Goal: Book appointment/travel/reservation

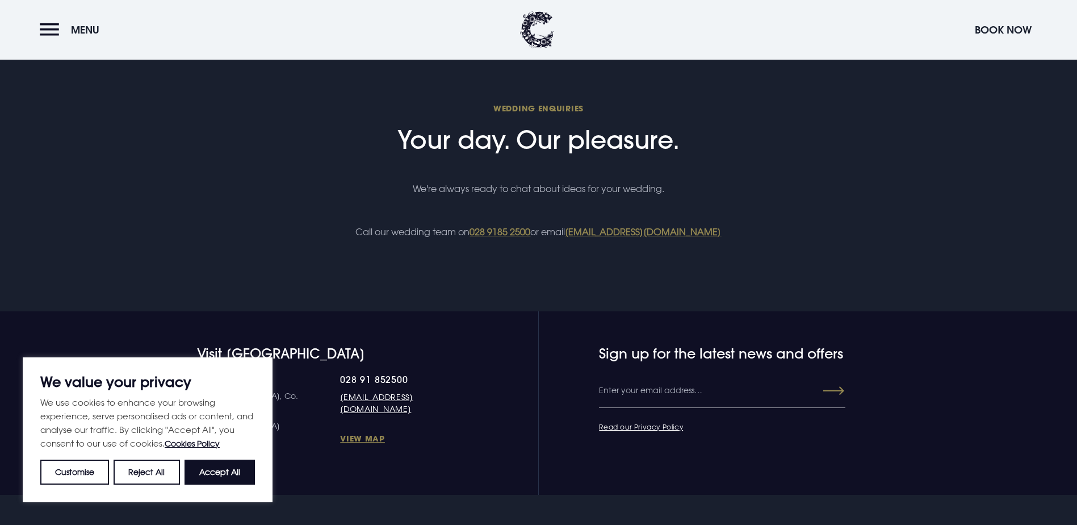
scroll to position [4459, 0]
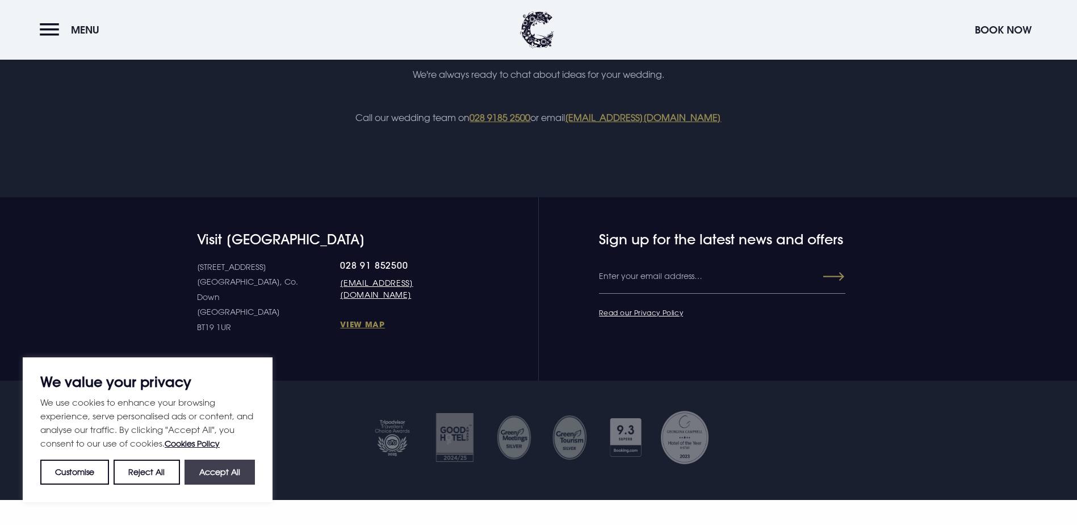
click at [222, 472] on button "Accept All" at bounding box center [220, 471] width 70 height 25
checkbox input "true"
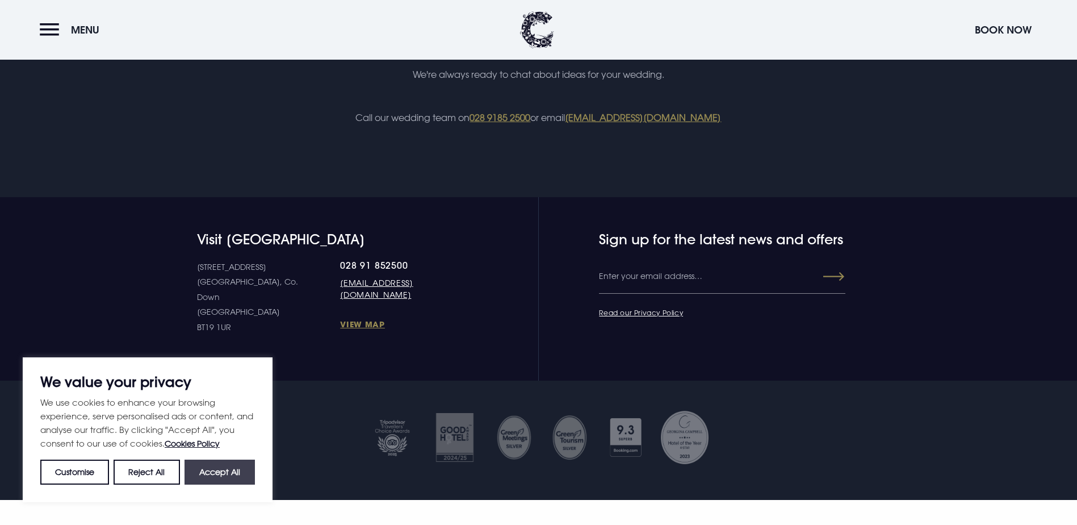
checkbox input "true"
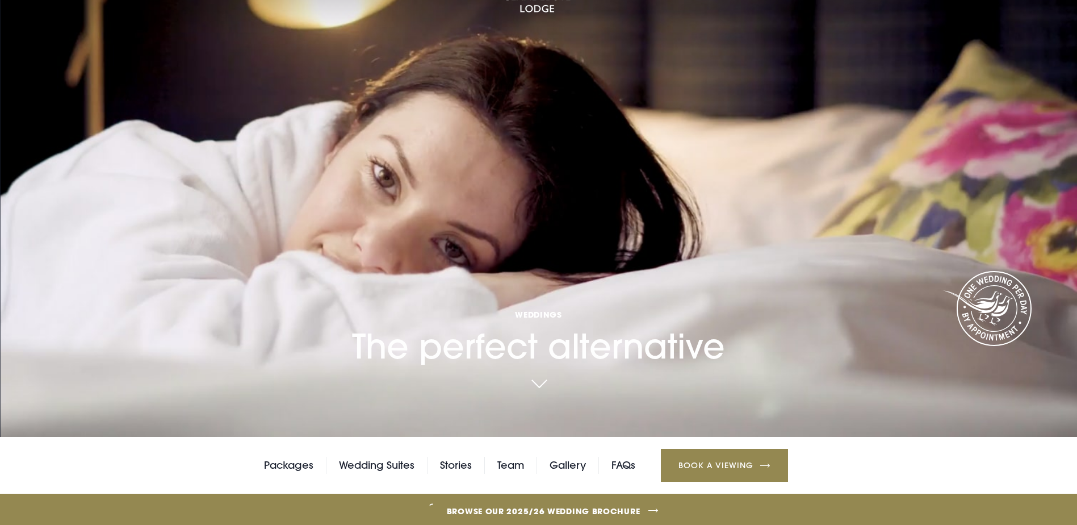
scroll to position [0, 0]
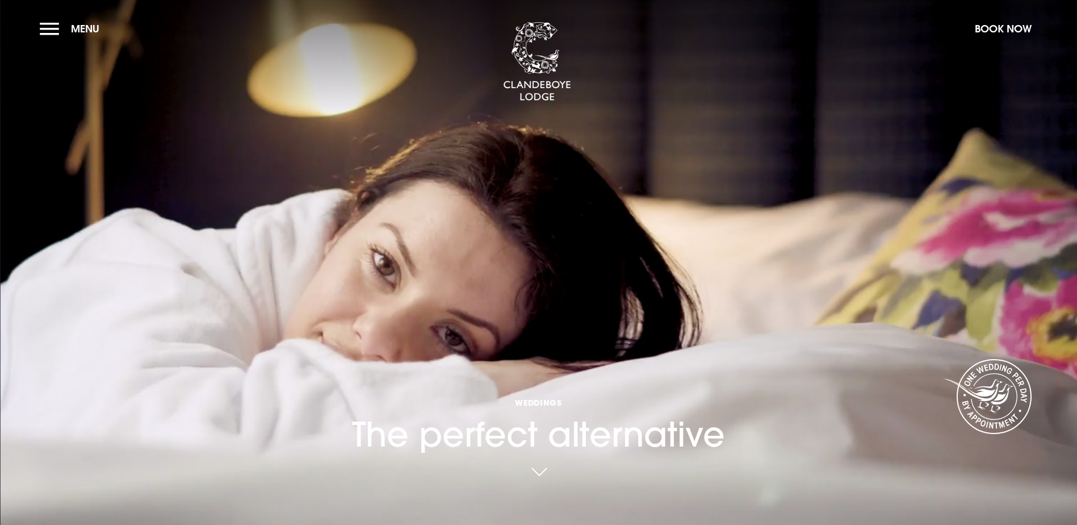
click at [51, 42] on section "Weddings The perfect alternative Your browser does not support the video tag." at bounding box center [538, 262] width 1077 height 525
click at [55, 36] on button "Menu" at bounding box center [72, 28] width 65 height 24
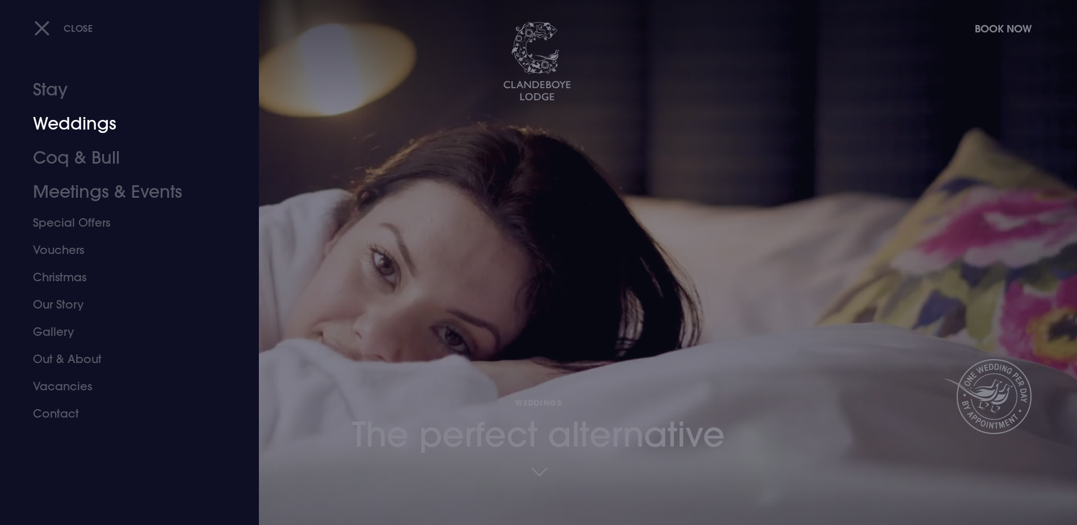
click at [83, 120] on link "Weddings" at bounding box center [122, 124] width 179 height 34
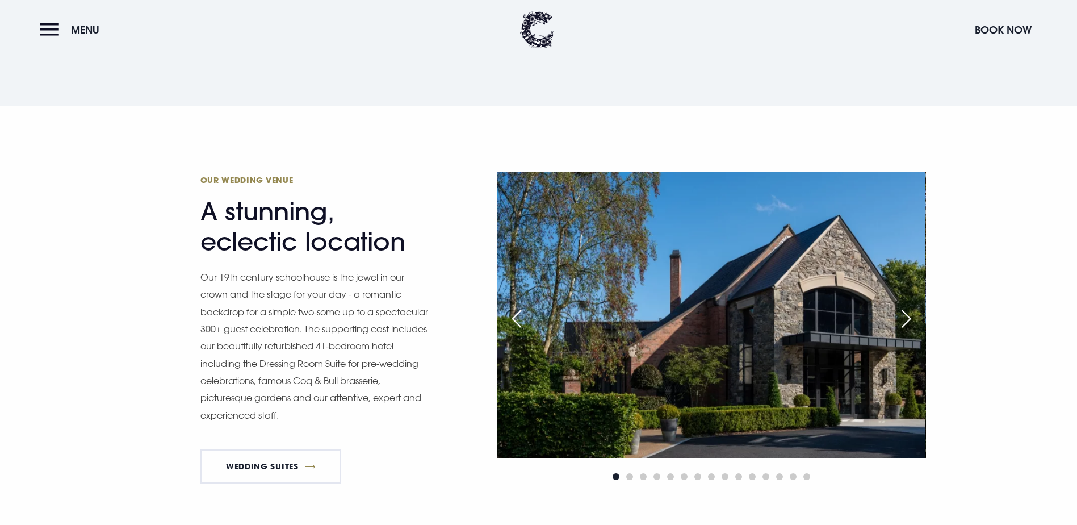
scroll to position [1194, 0]
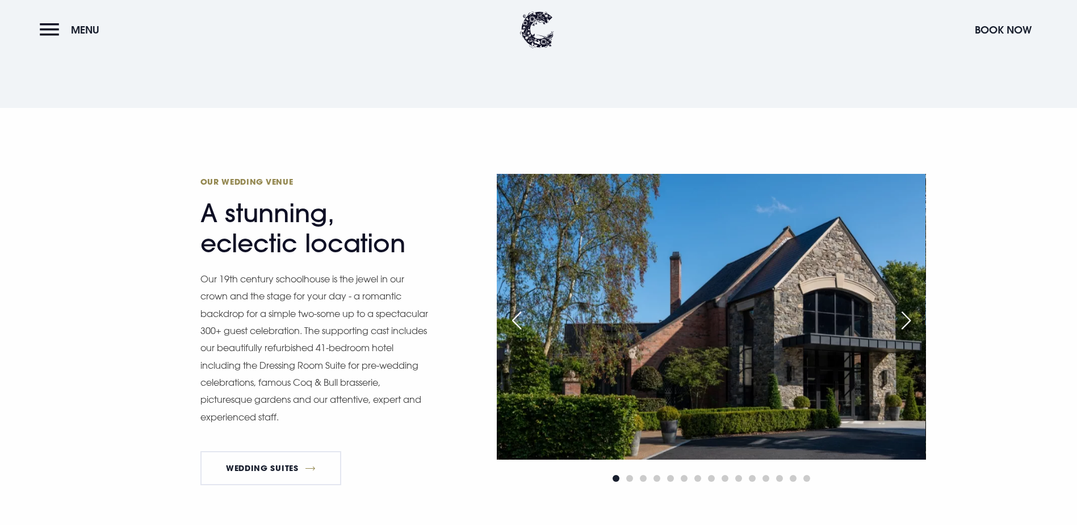
click at [911, 308] on div "Next slide" at bounding box center [906, 320] width 28 height 25
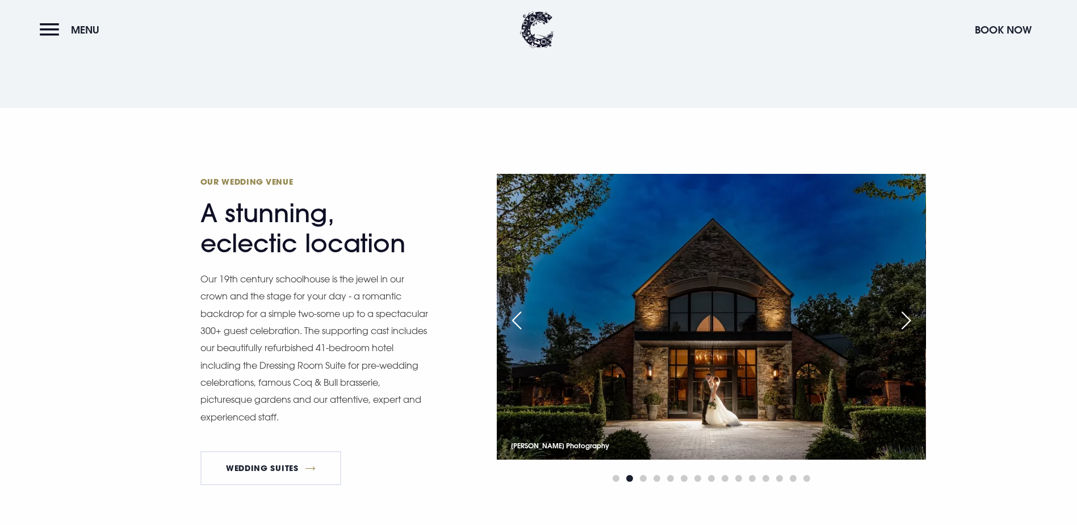
click at [911, 308] on div "Next slide" at bounding box center [906, 320] width 28 height 25
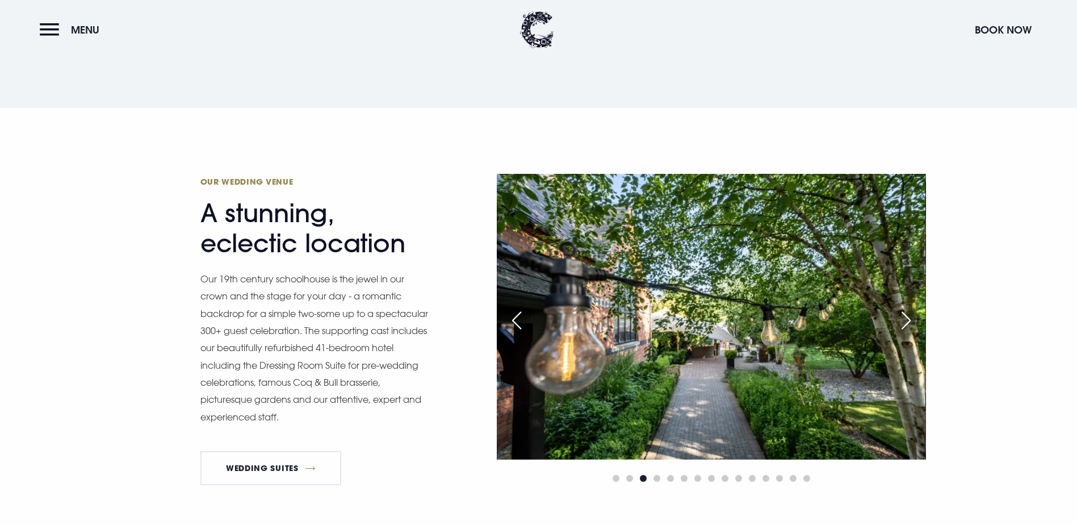
click at [911, 308] on div "Next slide" at bounding box center [906, 320] width 28 height 25
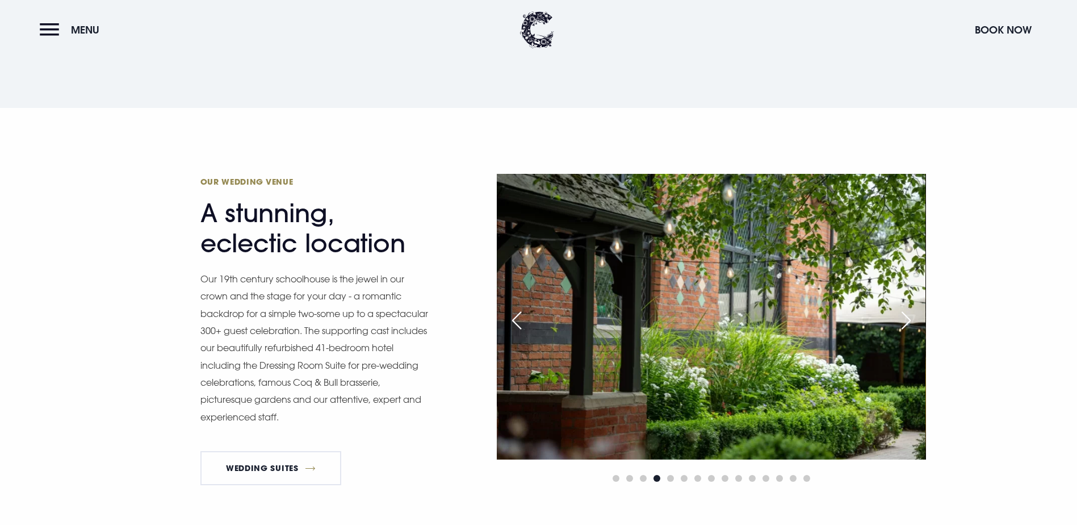
click at [911, 308] on div "Next slide" at bounding box center [906, 320] width 28 height 25
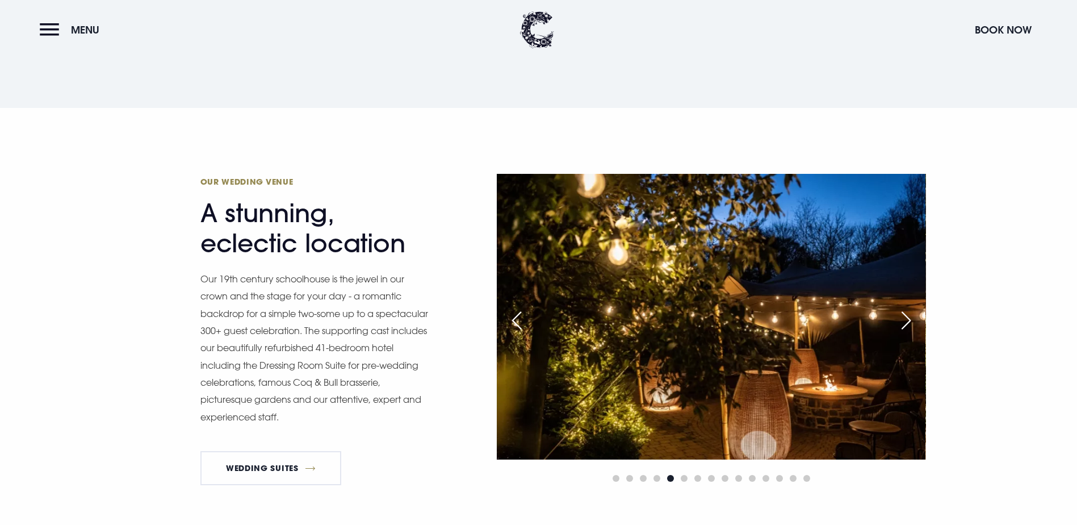
click at [911, 308] on div "Next slide" at bounding box center [906, 320] width 28 height 25
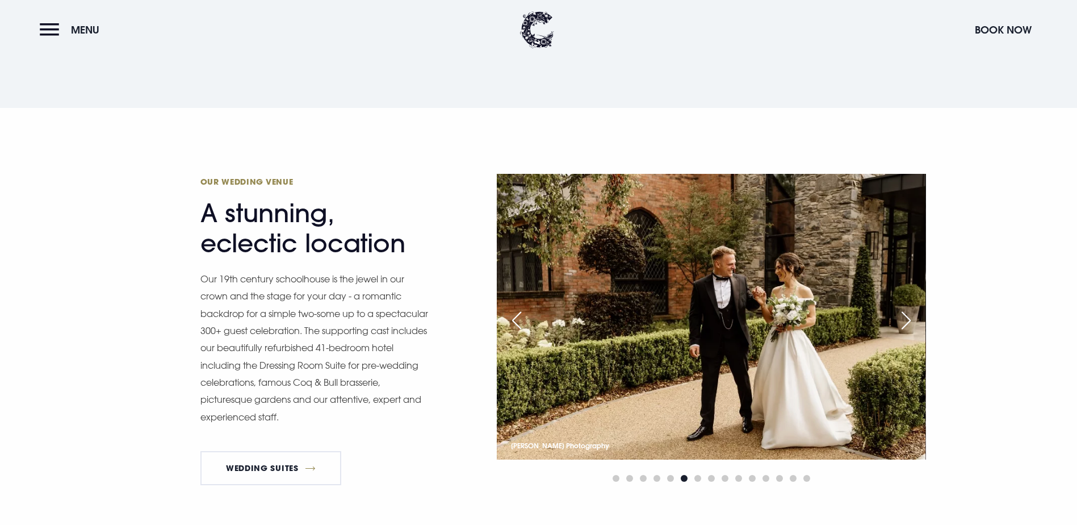
click at [911, 308] on div "Next slide" at bounding box center [906, 320] width 28 height 25
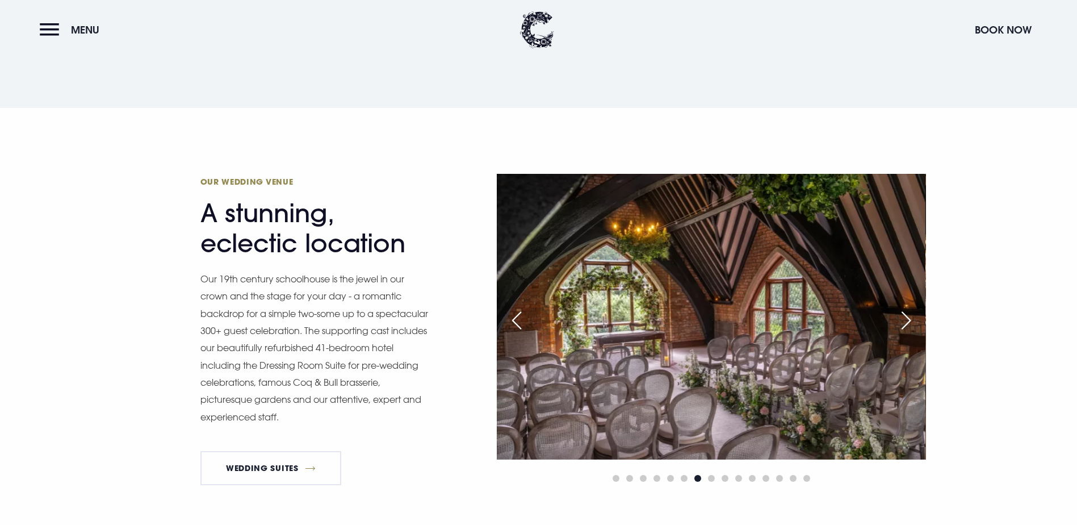
click at [911, 308] on div "Next slide" at bounding box center [906, 320] width 28 height 25
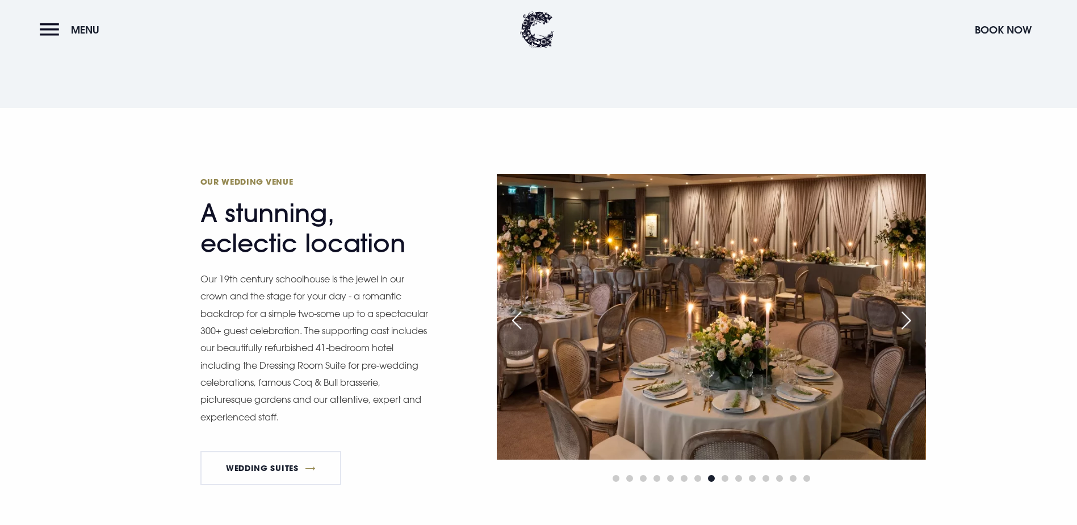
click at [509, 308] on div "Previous slide" at bounding box center [517, 320] width 28 height 25
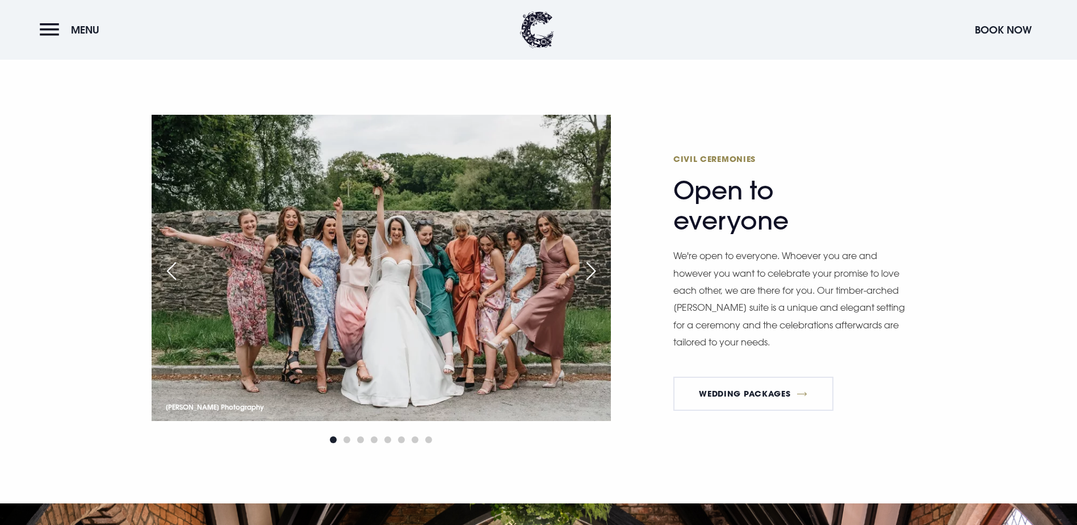
scroll to position [1684, 0]
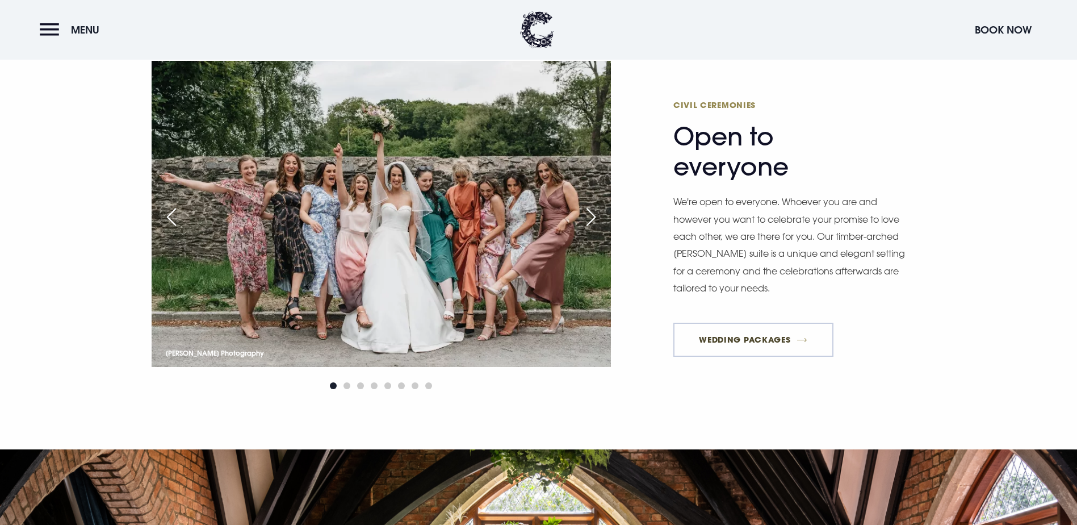
click at [762, 323] on link "Wedding Packages" at bounding box center [753, 340] width 160 height 34
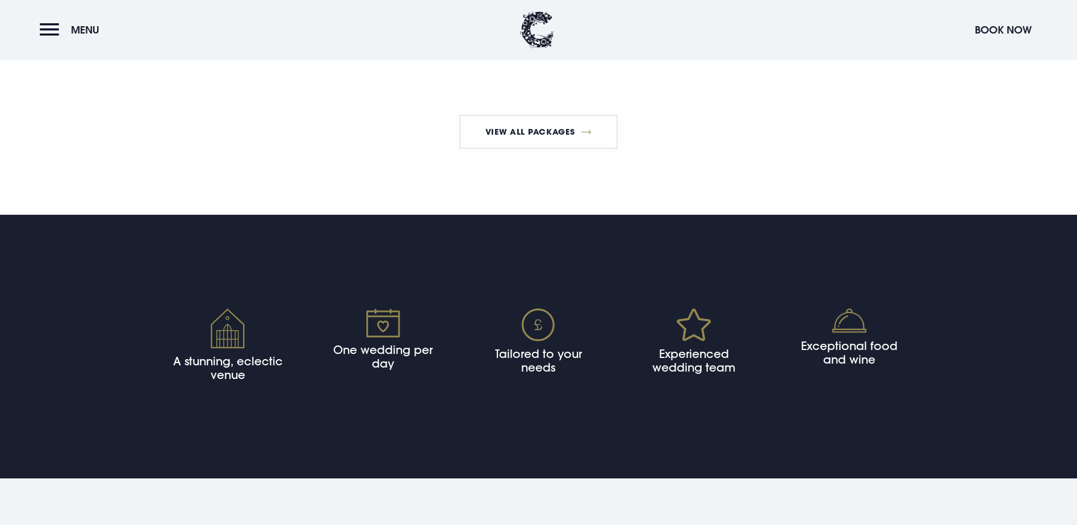
scroll to position [2351, 0]
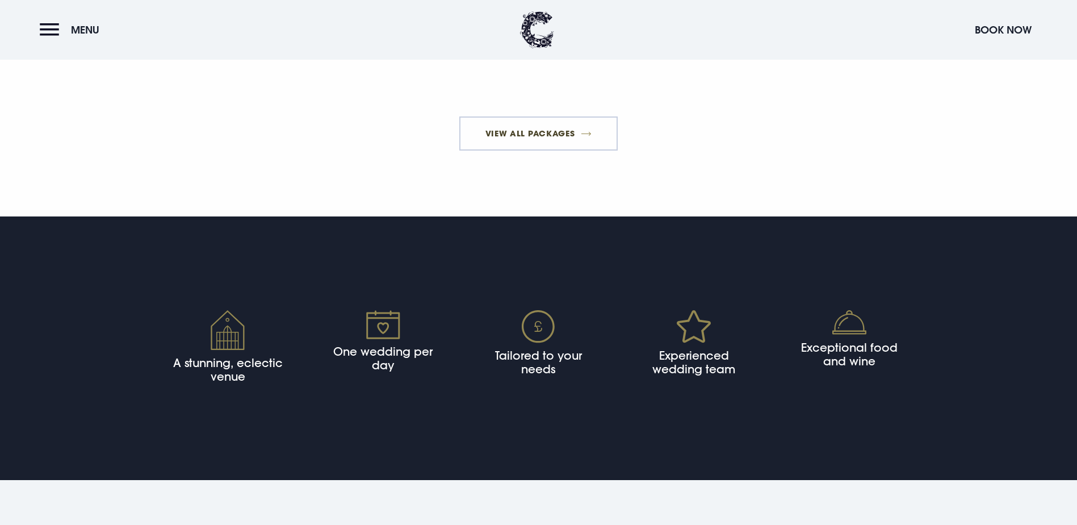
click at [599, 150] on link "View All Packages" at bounding box center [538, 133] width 158 height 34
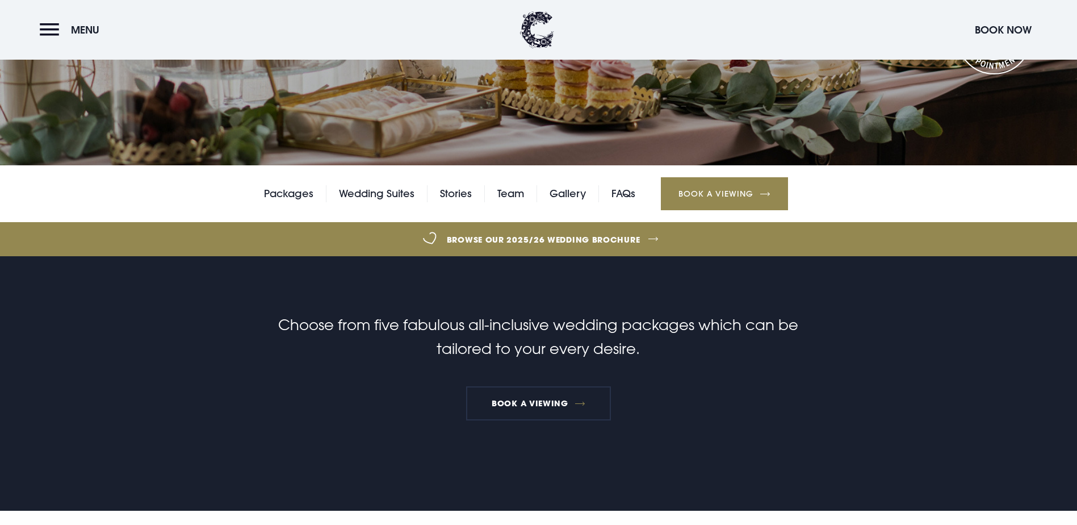
scroll to position [0, 0]
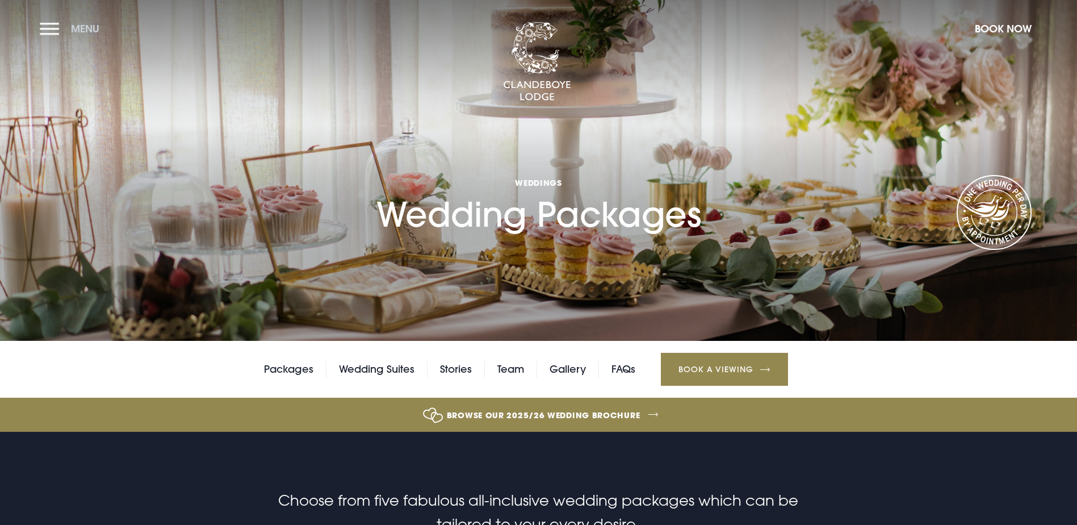
click at [44, 24] on button "Menu" at bounding box center [72, 28] width 65 height 24
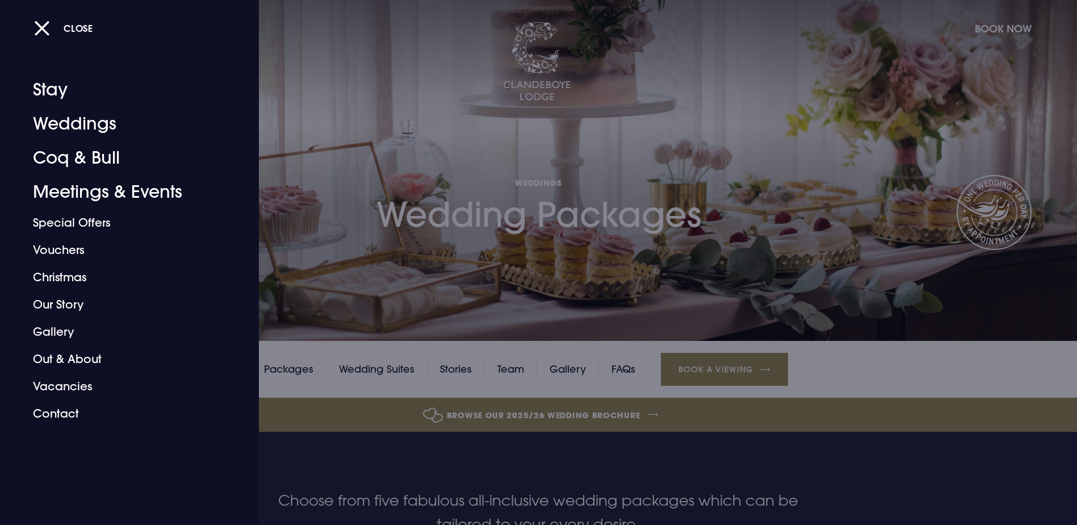
click at [340, 199] on div at bounding box center [538, 262] width 1077 height 525
